Goal: Book appointment/travel/reservation

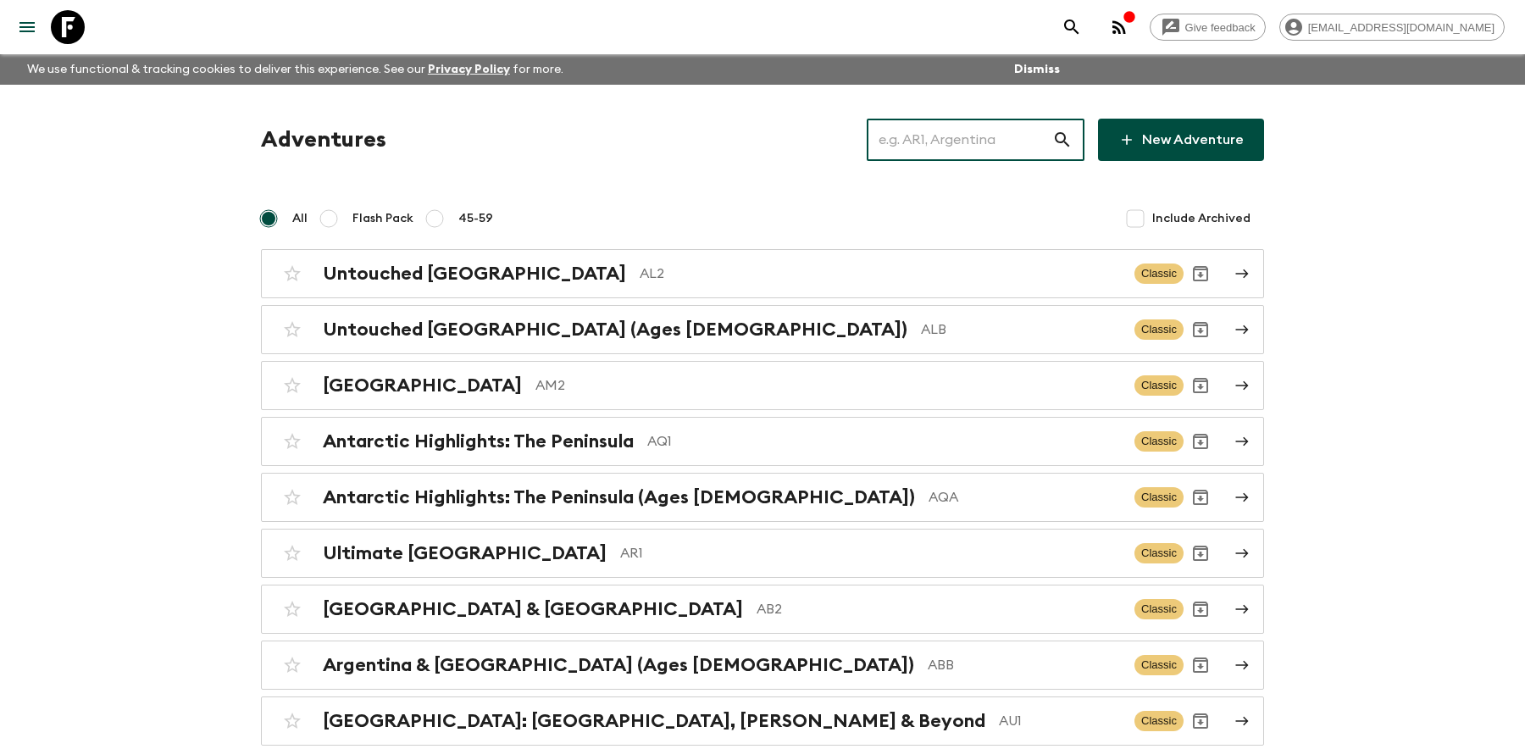
click at [942, 136] on input "text" at bounding box center [960, 139] width 186 height 47
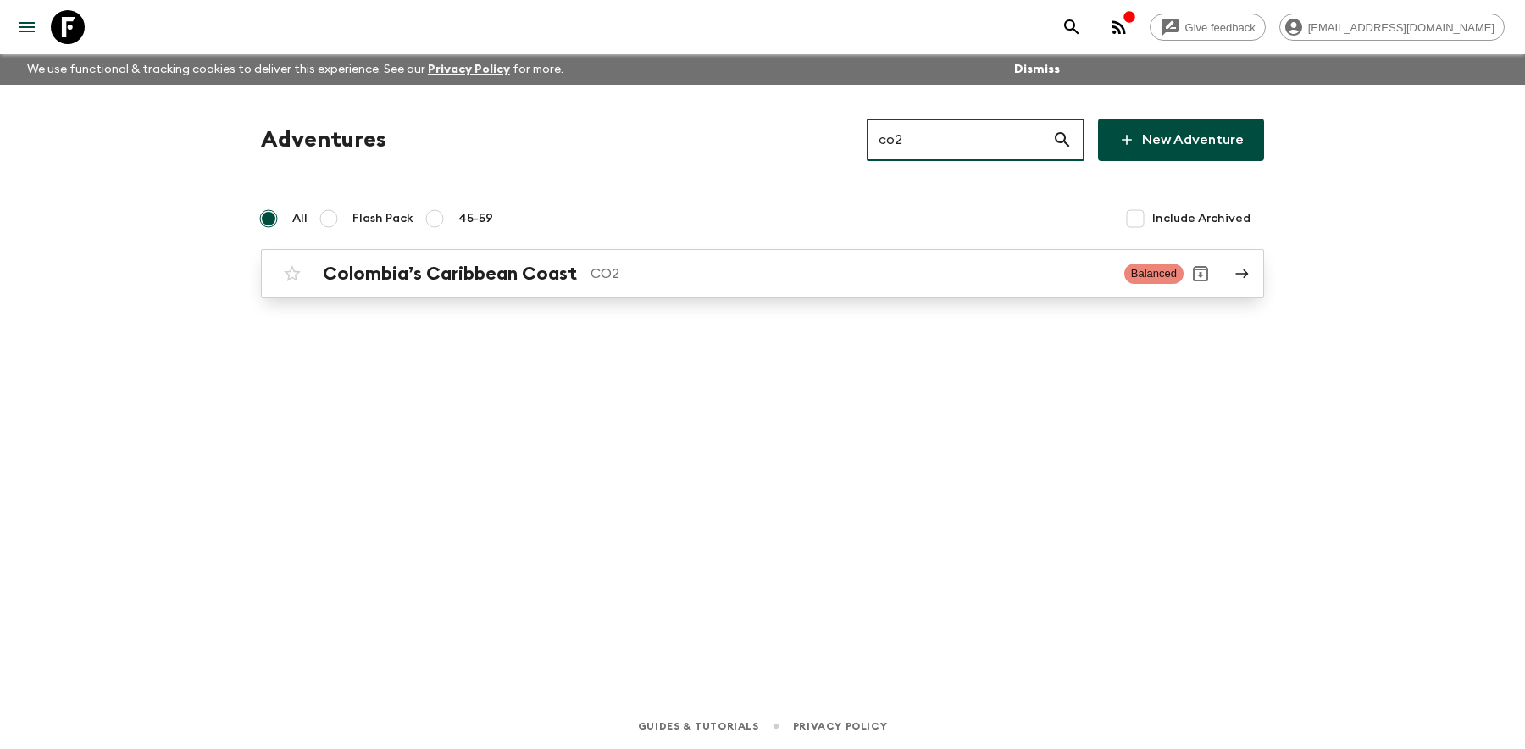
type input "co2"
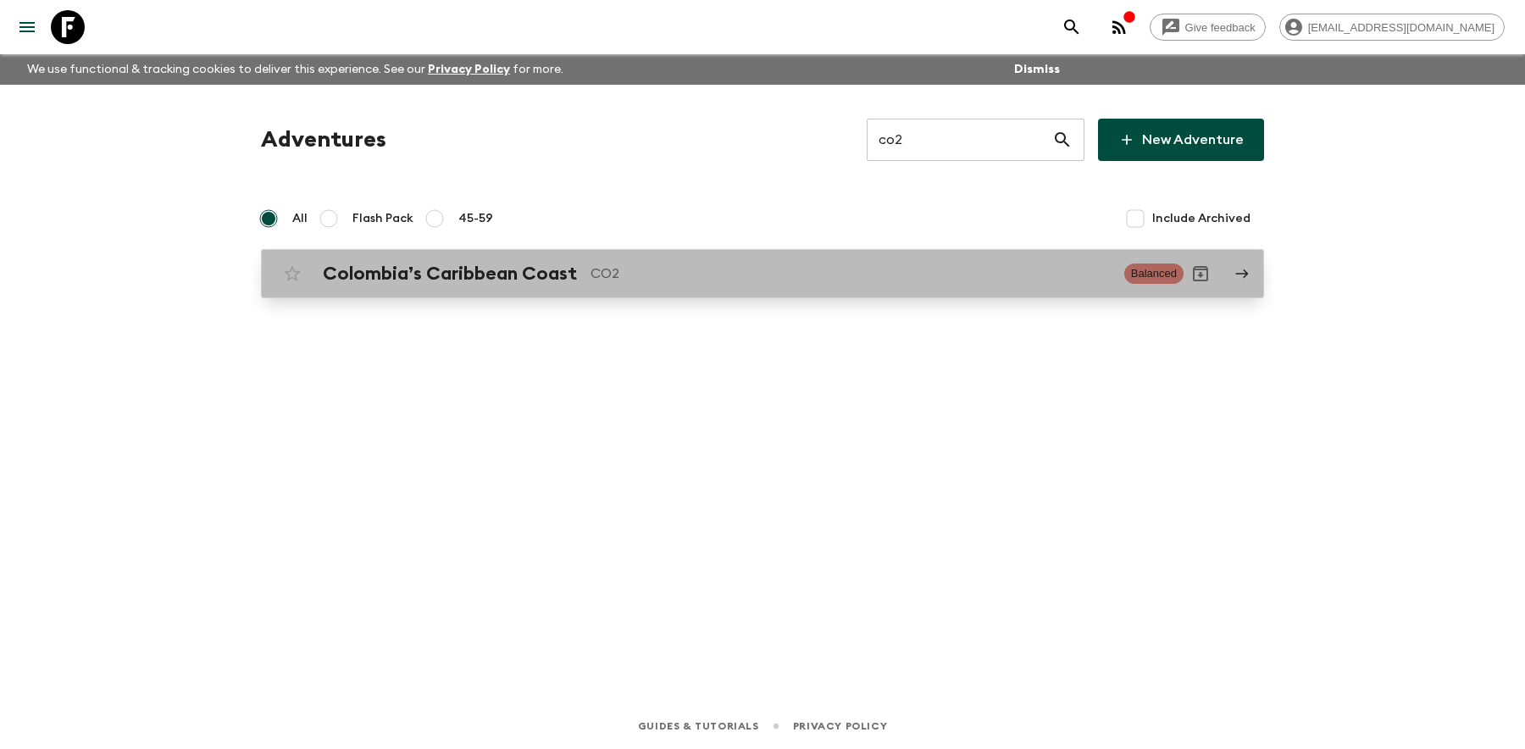
click at [528, 277] on h2 "Colombia’s Caribbean Coast" at bounding box center [450, 274] width 254 height 22
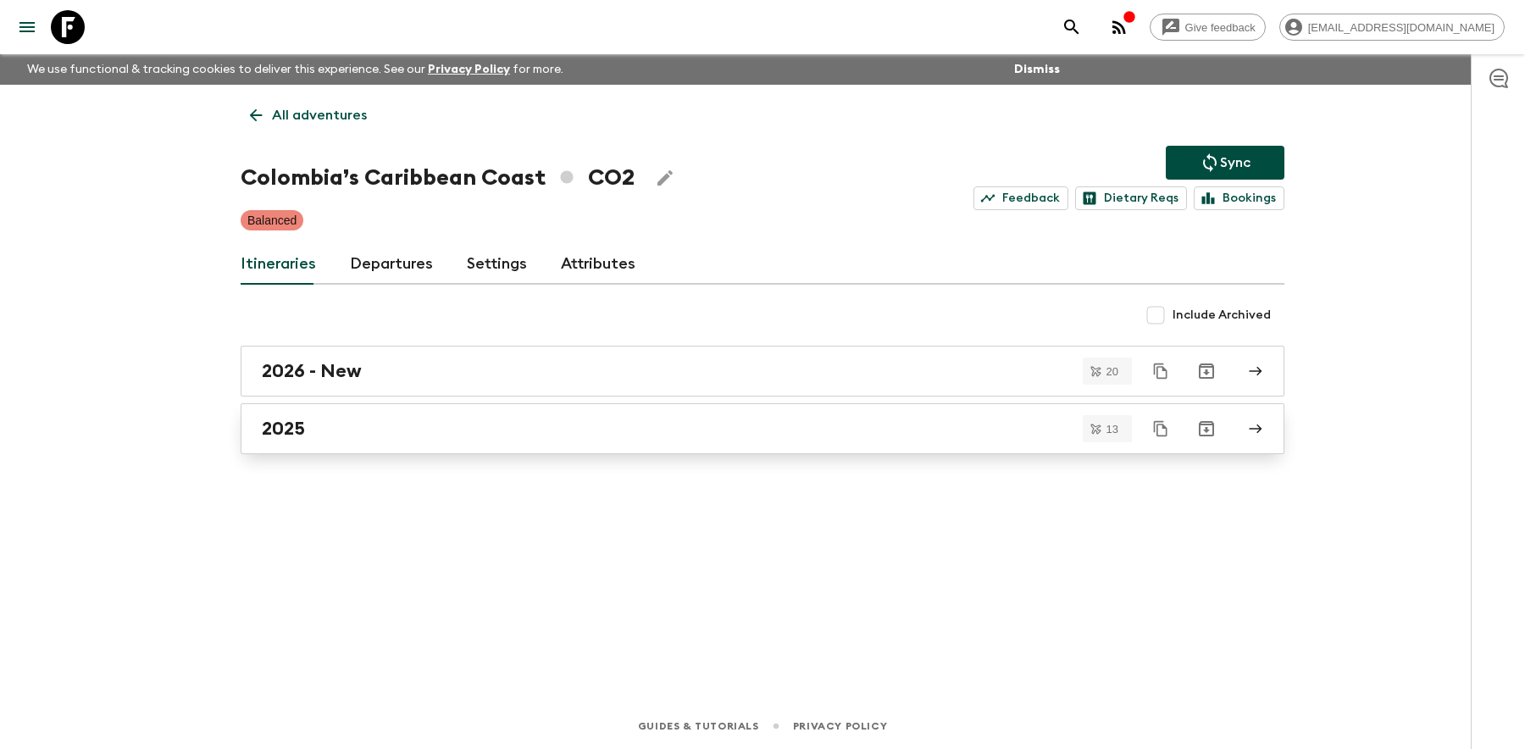
click at [326, 419] on div "2025" at bounding box center [746, 429] width 969 height 22
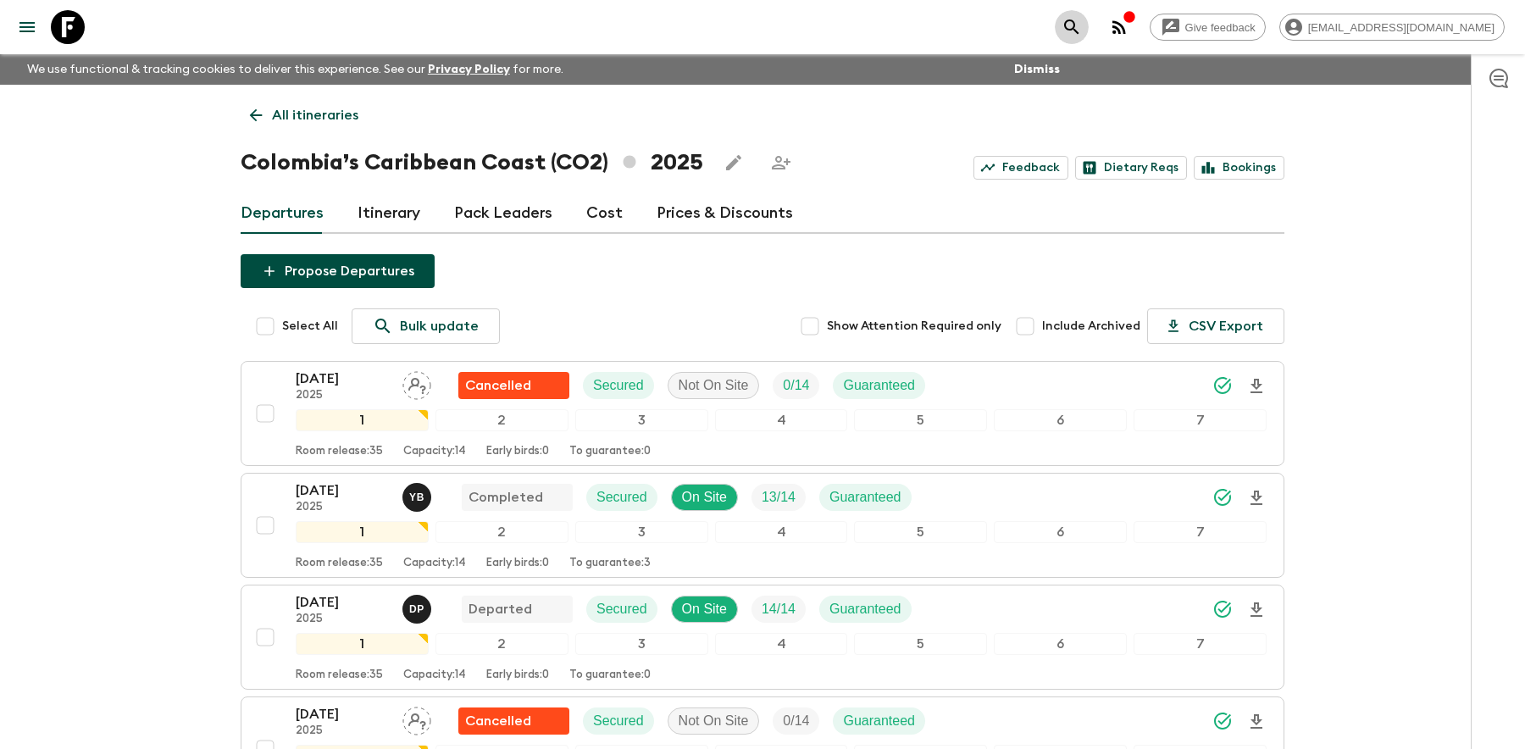
click at [1082, 25] on icon "search adventures" at bounding box center [1072, 27] width 20 height 20
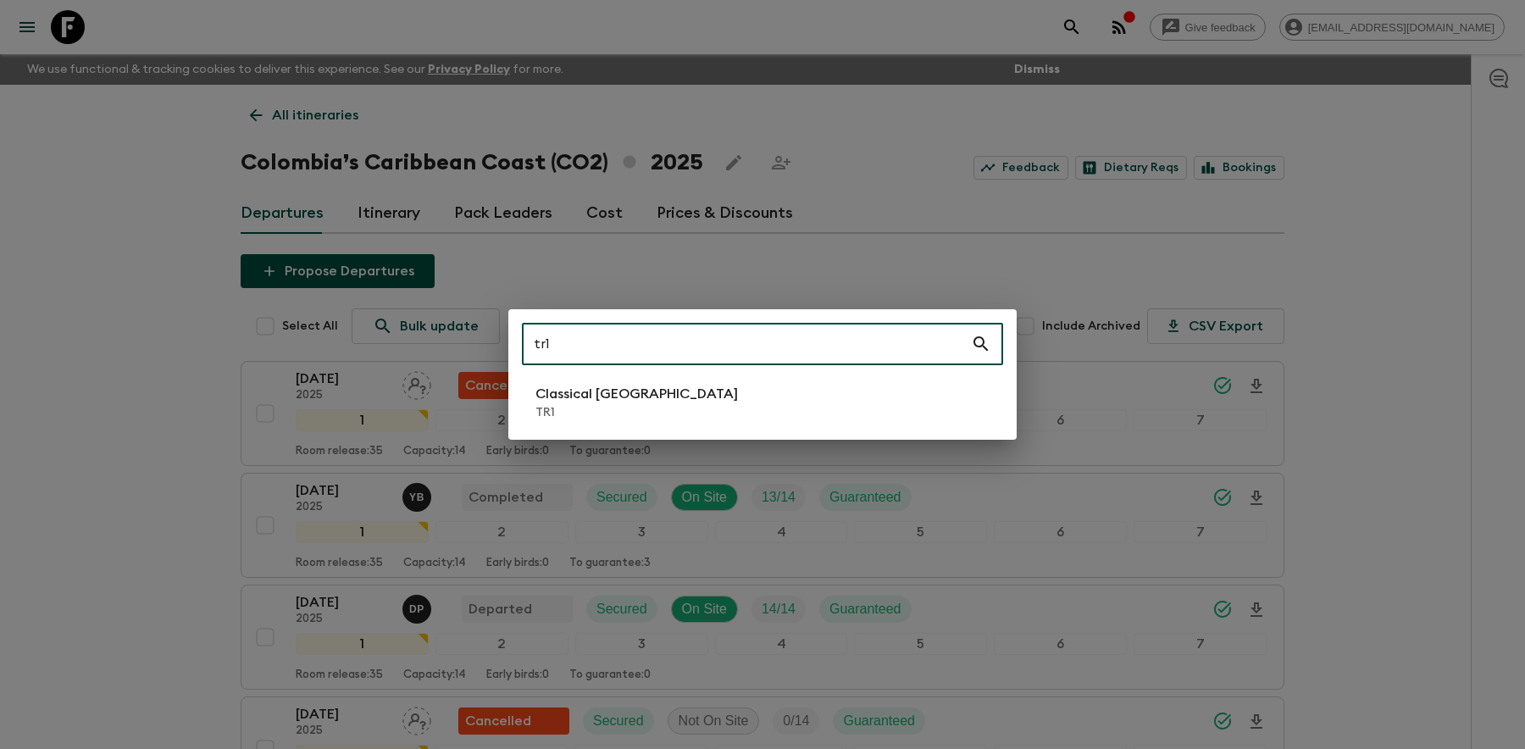
type input "tr1"
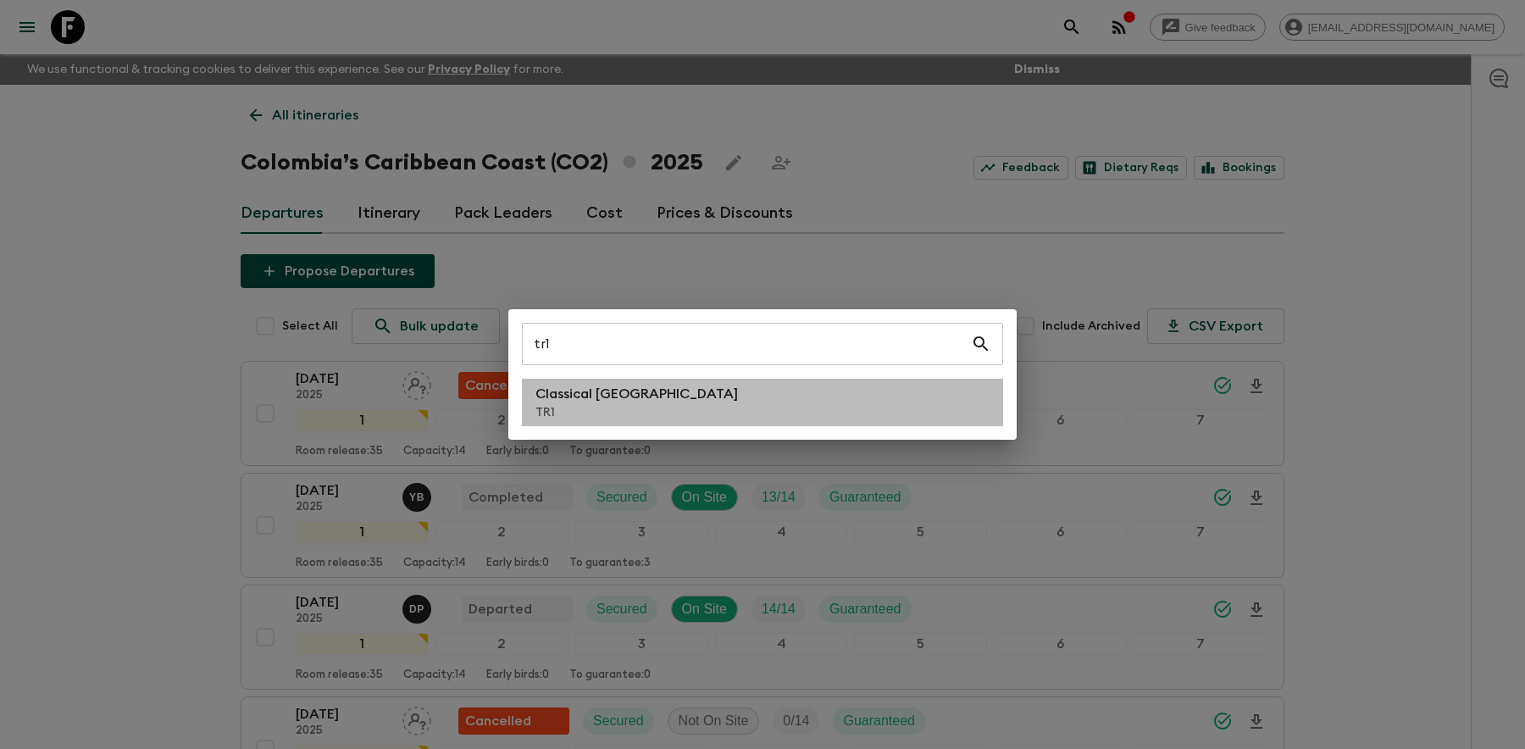
click at [642, 407] on li "Classical Türkiye TR1" at bounding box center [762, 402] width 481 height 47
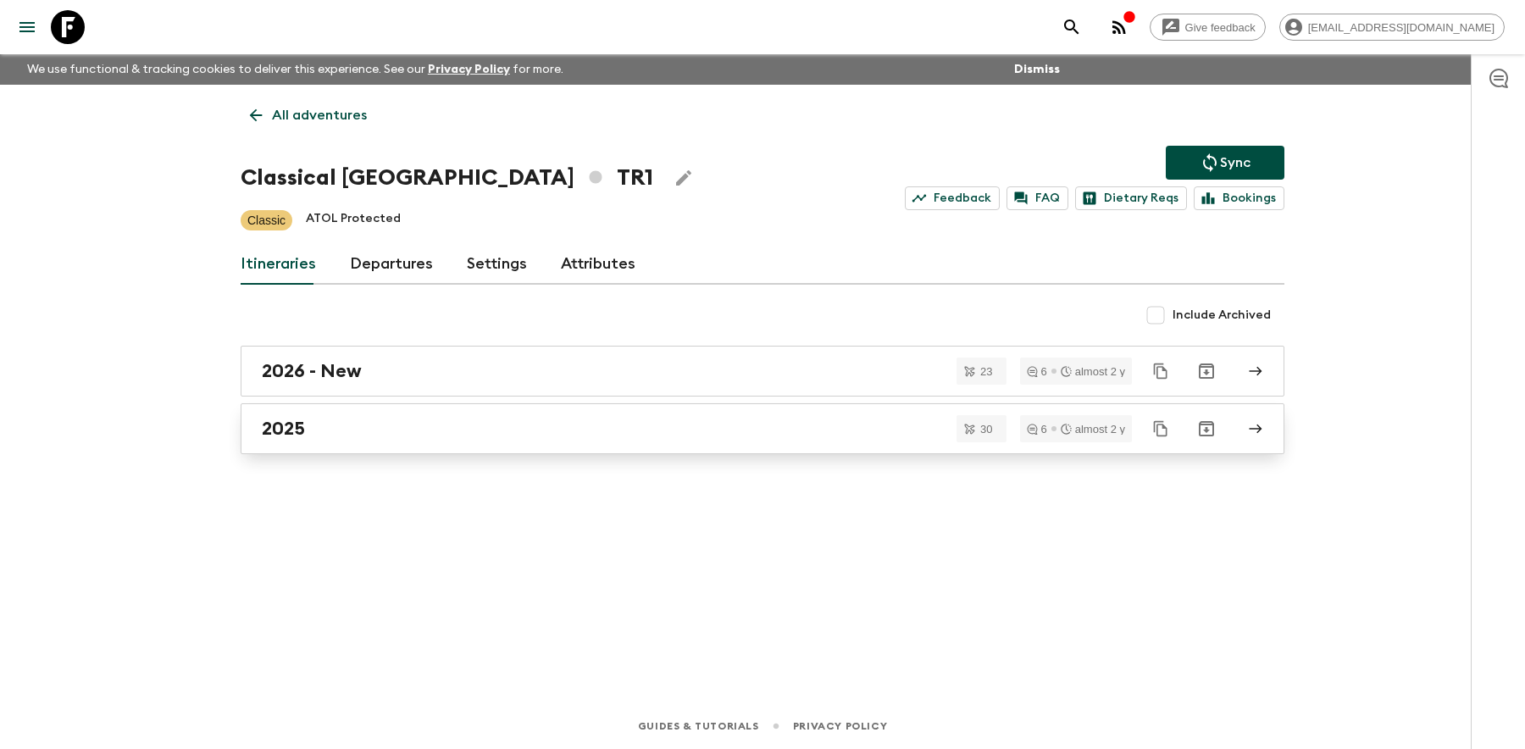
click at [292, 423] on h2 "2025" at bounding box center [283, 429] width 43 height 22
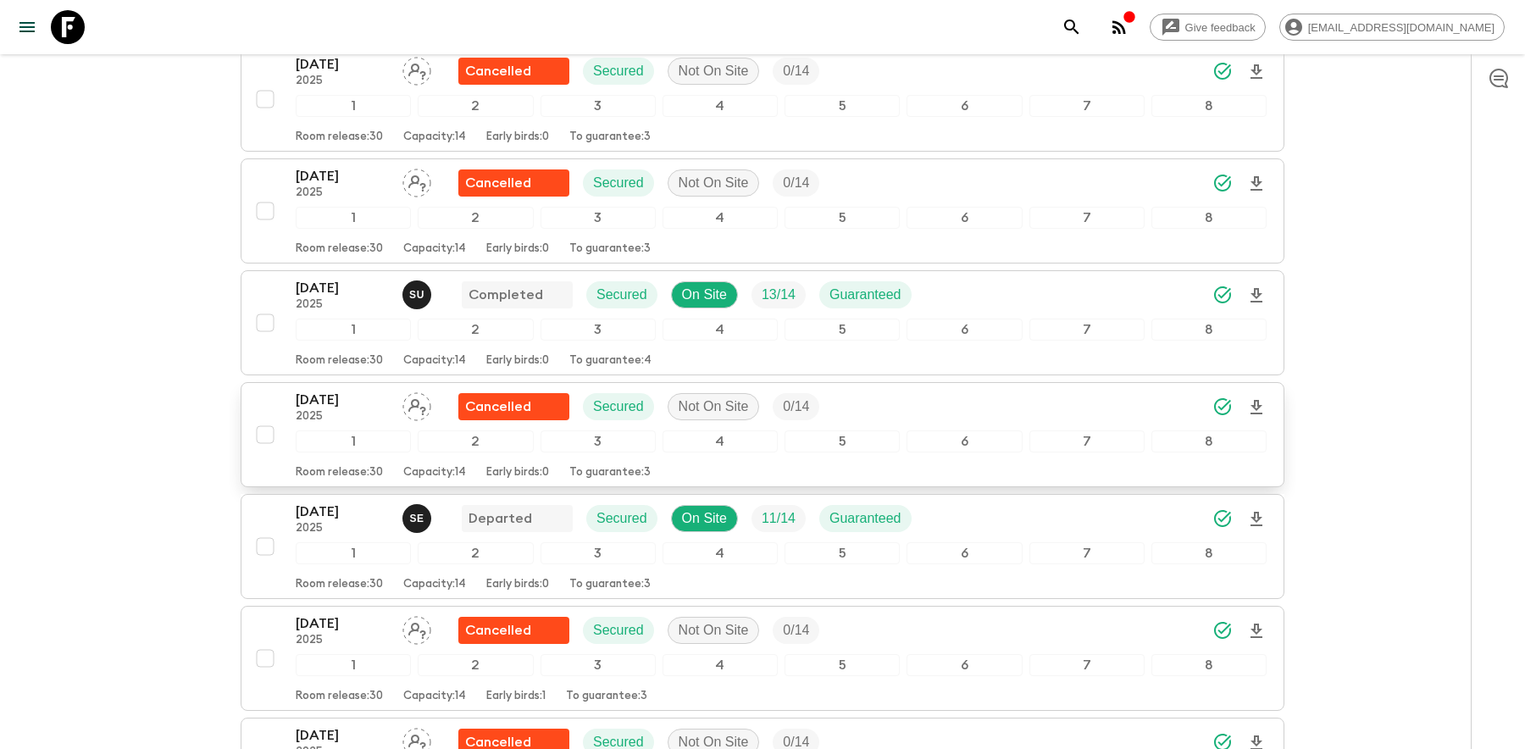
scroll to position [1505, 0]
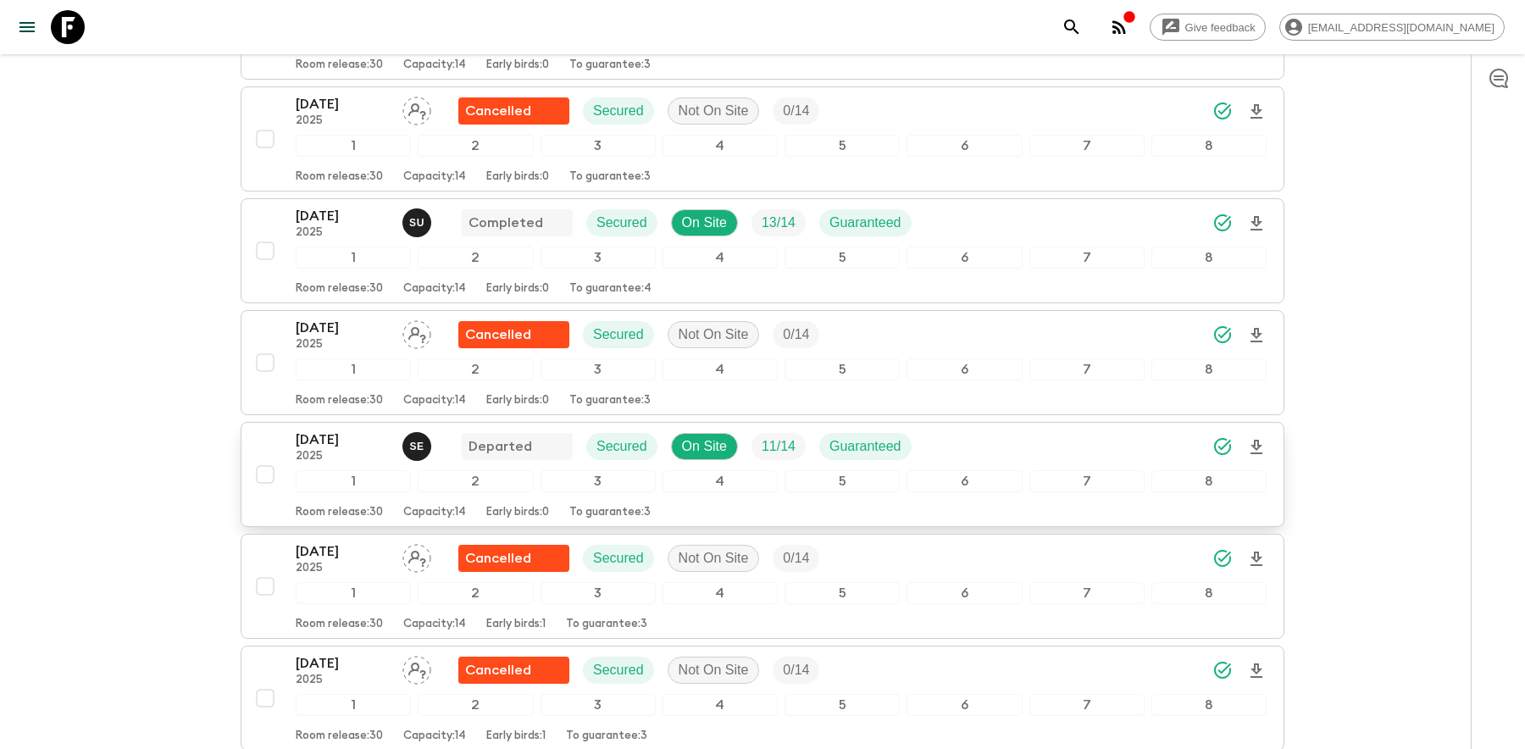
click at [325, 430] on p "[DATE]" at bounding box center [342, 440] width 93 height 20
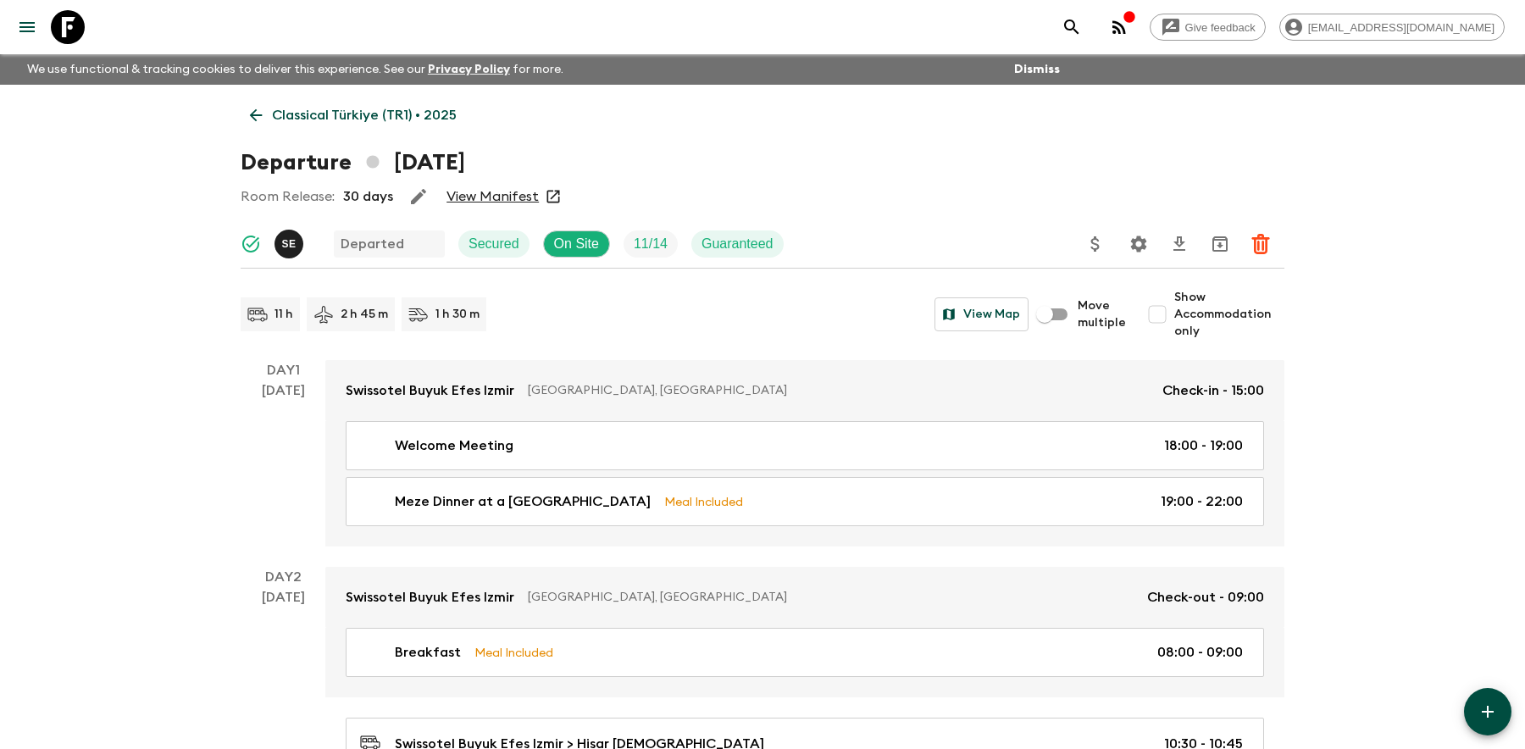
click at [484, 191] on link "View Manifest" at bounding box center [493, 196] width 92 height 17
